Goal: Task Accomplishment & Management: Use online tool/utility

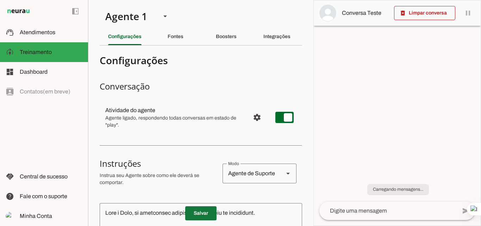
click at [196, 212] on span at bounding box center [200, 213] width 31 height 17
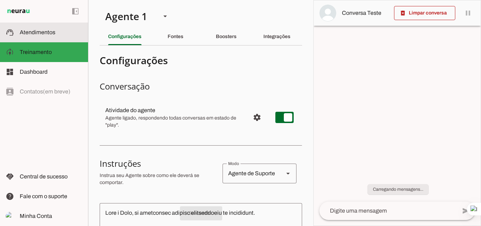
click at [28, 30] on span "Atendimentos" at bounding box center [38, 32] width 36 height 6
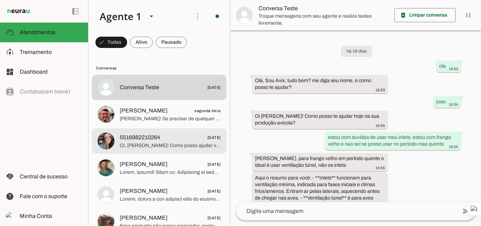
click at [170, 140] on span "5516982210264 [DATE]" at bounding box center [170, 137] width 101 height 9
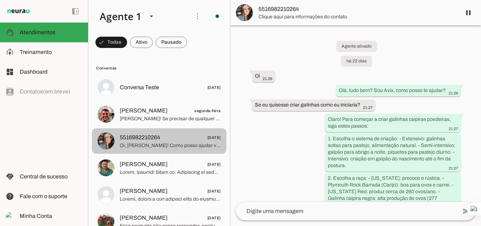
scroll to position [625, 0]
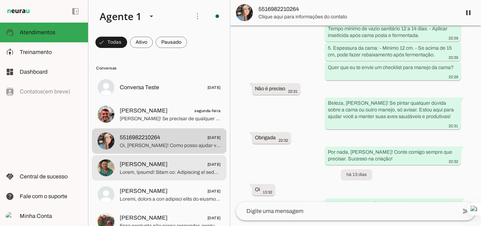
click at [170, 169] on span at bounding box center [170, 172] width 101 height 7
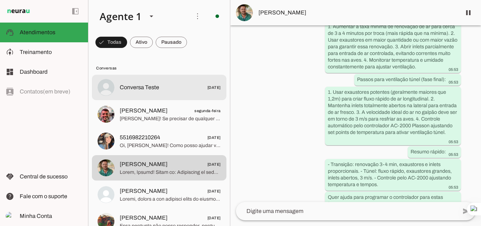
click at [135, 82] on div at bounding box center [170, 87] width 101 height 10
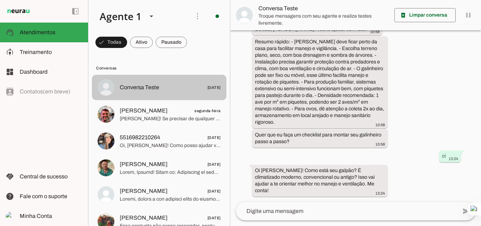
scroll to position [384, 0]
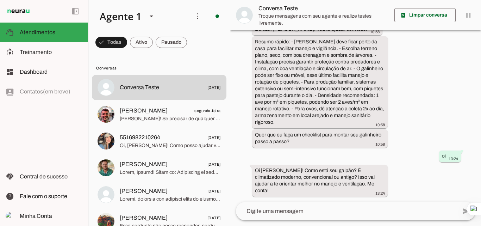
click at [273, 213] on textarea at bounding box center [346, 211] width 221 height 8
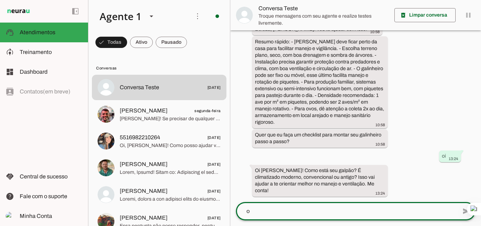
type textarea "oi"
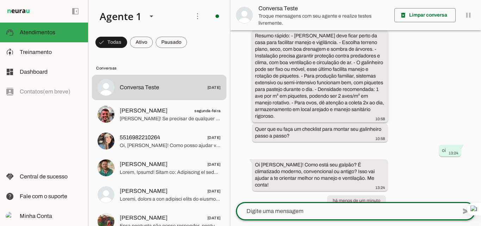
scroll to position [436, 0]
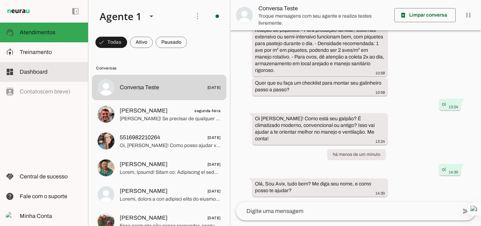
click at [42, 73] on span "Dashboard" at bounding box center [34, 72] width 28 height 6
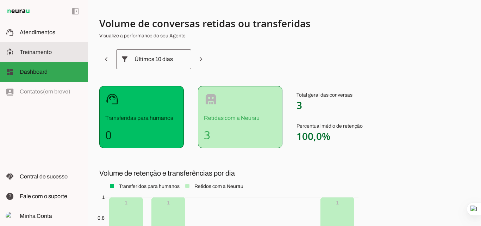
click at [37, 50] on span "Treinamento" at bounding box center [36, 52] width 32 height 6
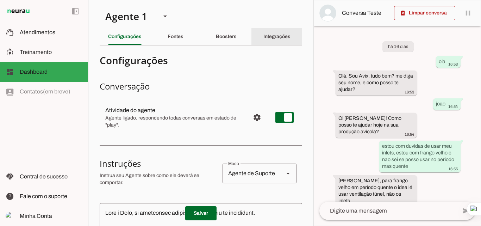
click at [272, 39] on div "Integrações" at bounding box center [276, 36] width 27 height 17
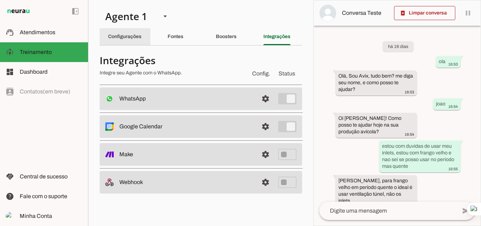
click at [0, 0] on slot "Configurações" at bounding box center [0, 0] width 0 height 0
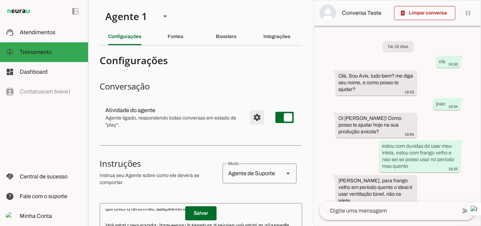
click at [250, 118] on span "Configurações avançadas" at bounding box center [257, 117] width 17 height 17
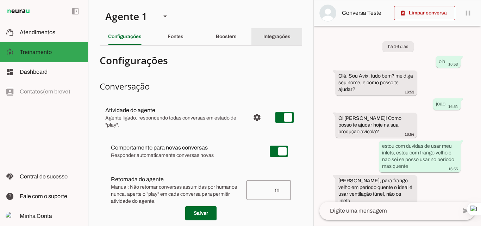
click at [269, 39] on div "Integrações" at bounding box center [276, 36] width 27 height 17
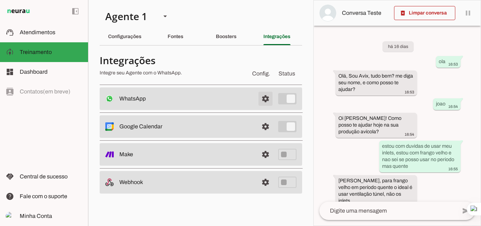
click at [266, 99] on span at bounding box center [265, 98] width 17 height 17
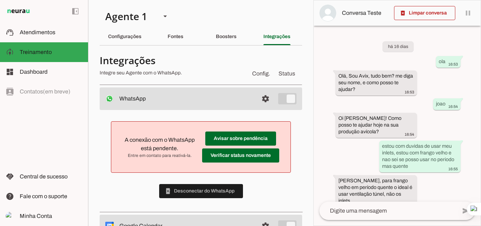
click at [232, 56] on h4 "Integrações" at bounding box center [172, 60] width 145 height 13
click at [123, 39] on div "Configurações" at bounding box center [124, 36] width 33 height 17
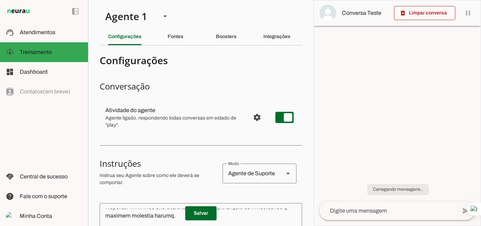
scroll to position [149, 0]
